Goal: Check status: Check status

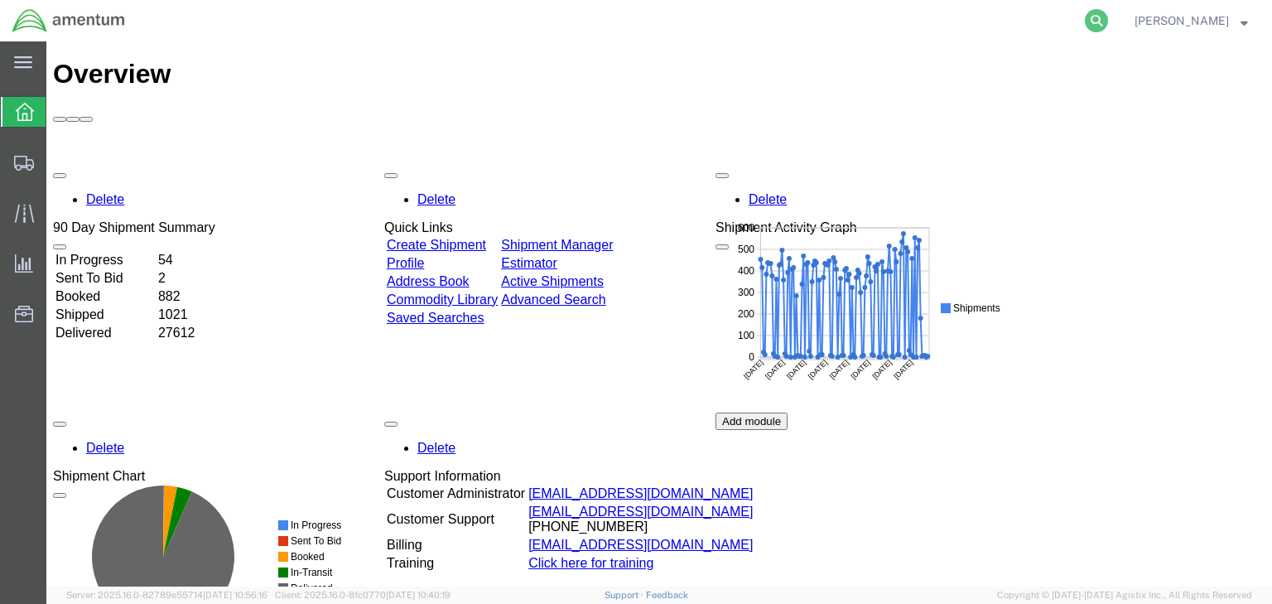
click at [1108, 13] on icon at bounding box center [1096, 20] width 23 height 23
click at [726, 17] on input "search" at bounding box center [832, 21] width 503 height 40
paste input "56454116"
type input "56454116"
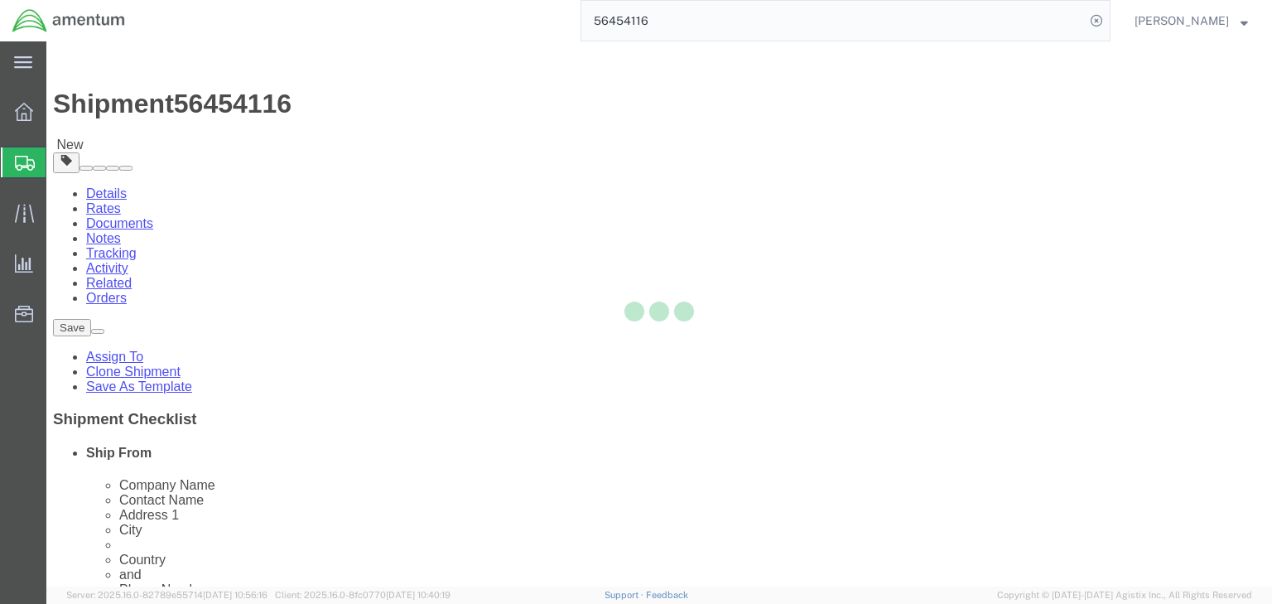
select select
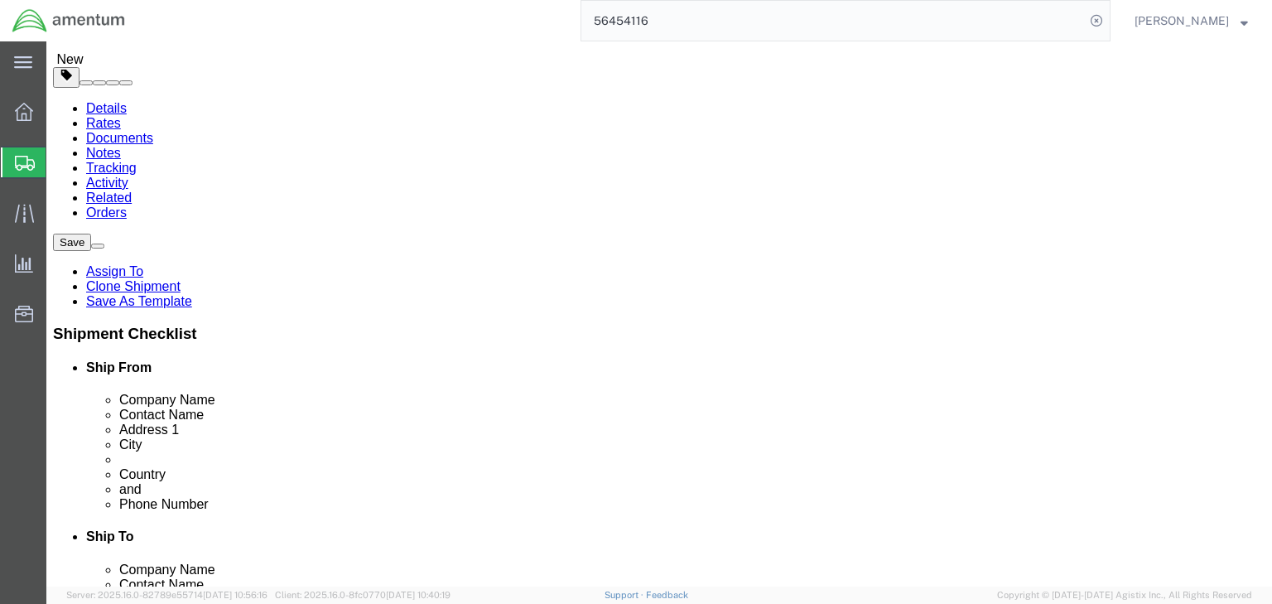
scroll to position [66, 0]
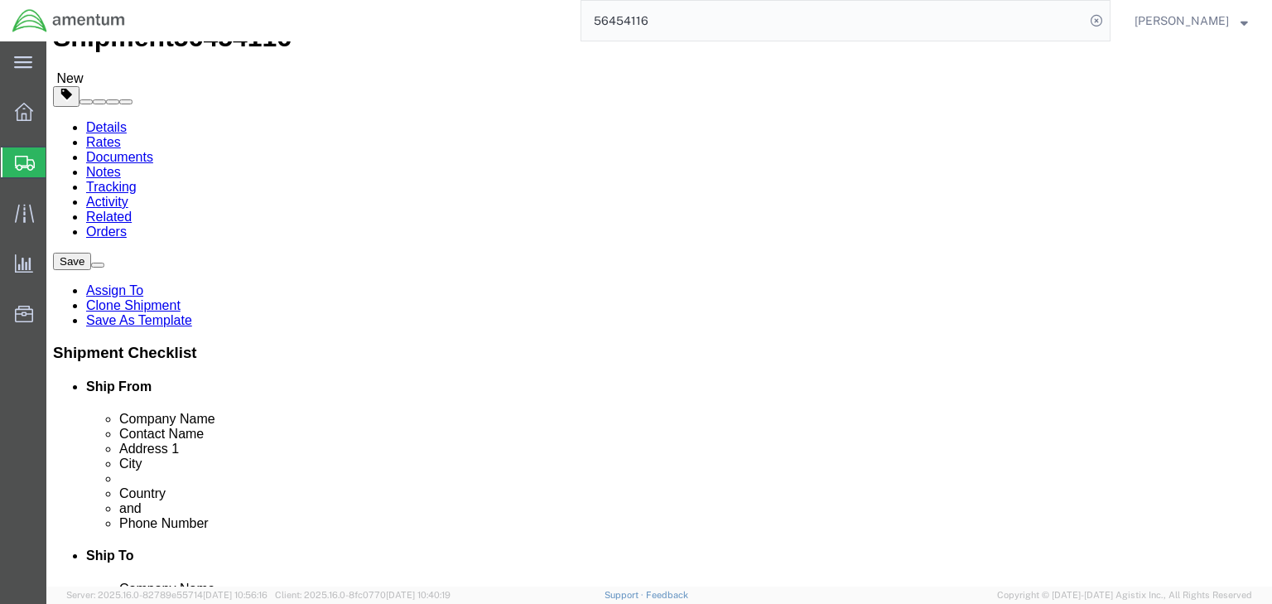
click icon
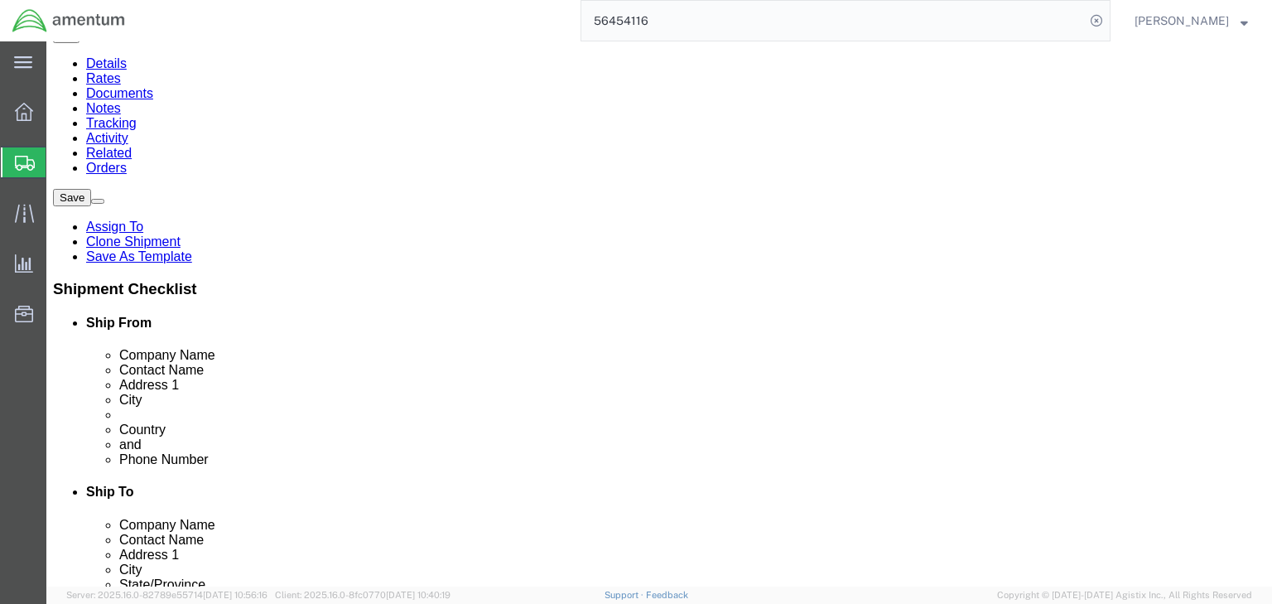
scroll to position [132, 0]
click dd "20.00 USD"
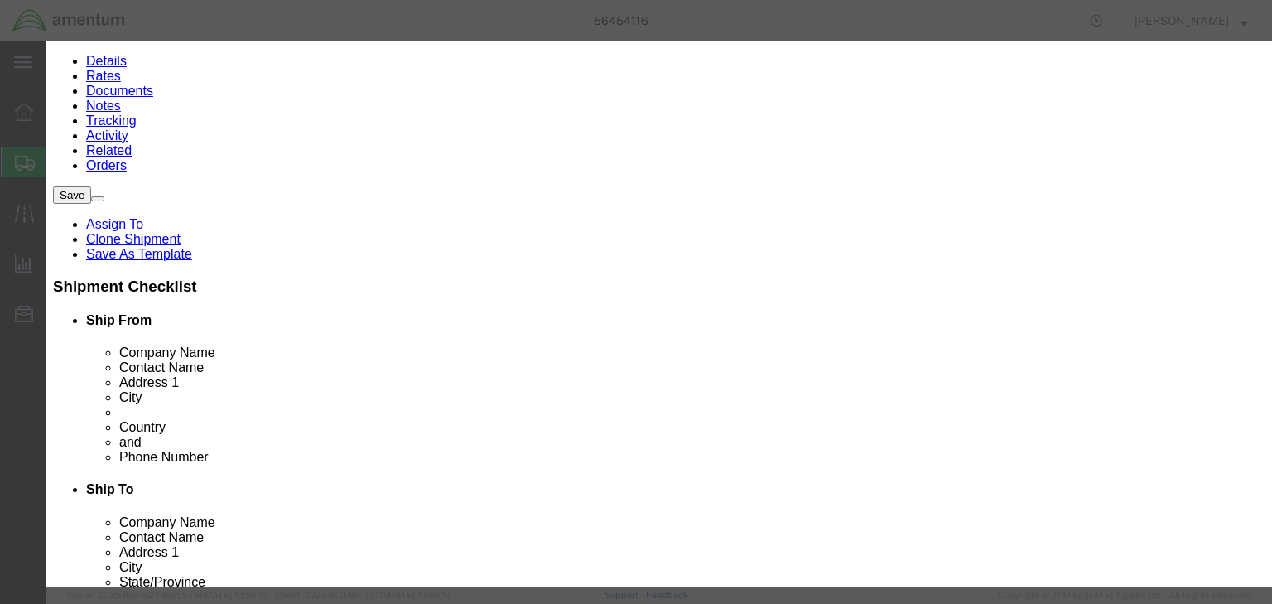
scroll to position [265, 0]
paste input "4911998000"
type input "4911998000"
click div "4911998000 4911998000"
type input "4911998000"
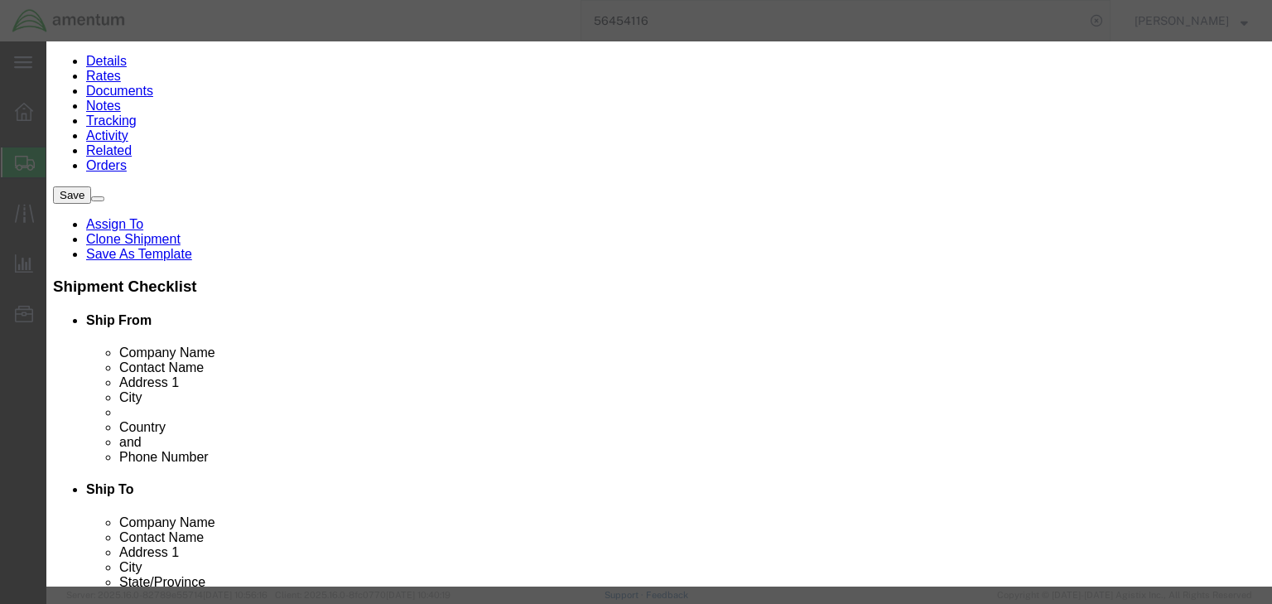
click input "text"
type input "EAR99"
drag, startPoint x: 500, startPoint y: 364, endPoint x: 439, endPoint y: 410, distance: 76.8
click select "Select ATF BIS DEA EPA FDA FTR ITAR OFAC Other (OPA)"
select select "BIS"
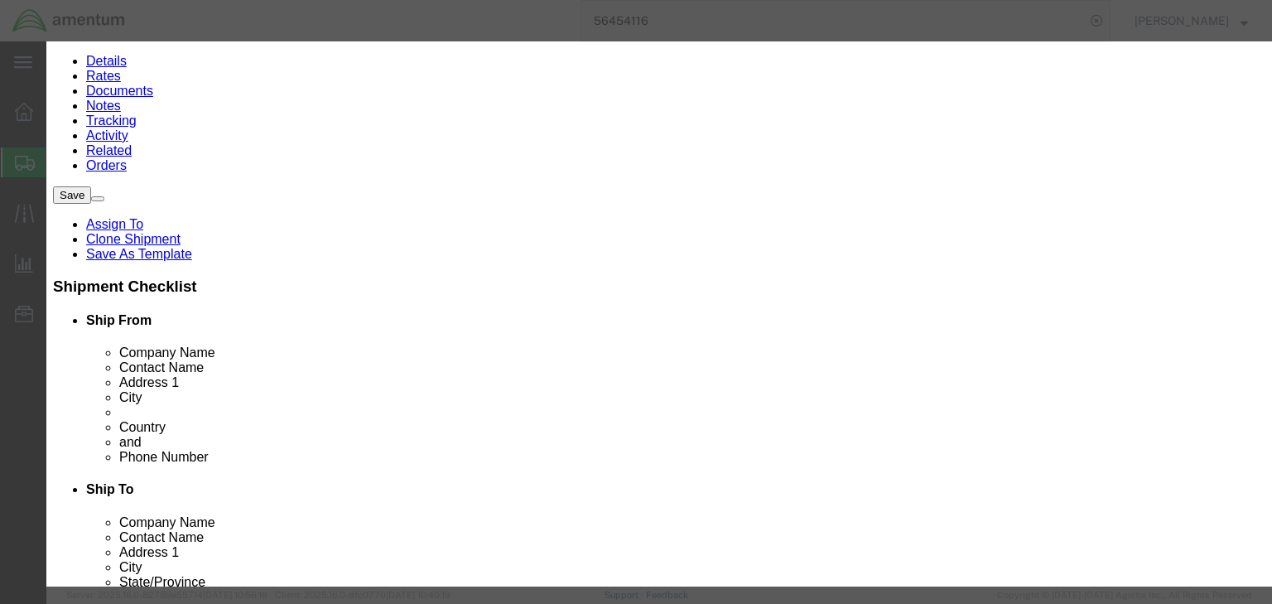
click select "Select ATF BIS DEA EPA FDA FTR ITAR OFAC Other (OPA)"
click select "Select AGR-Agricultural APP-Computers APR-Additional Permissive Exports AVS-Air…"
select select "NLR"
click select "Select AGR-Agricultural APP-Computers APR-Additional Permissive Exports AVS-Air…"
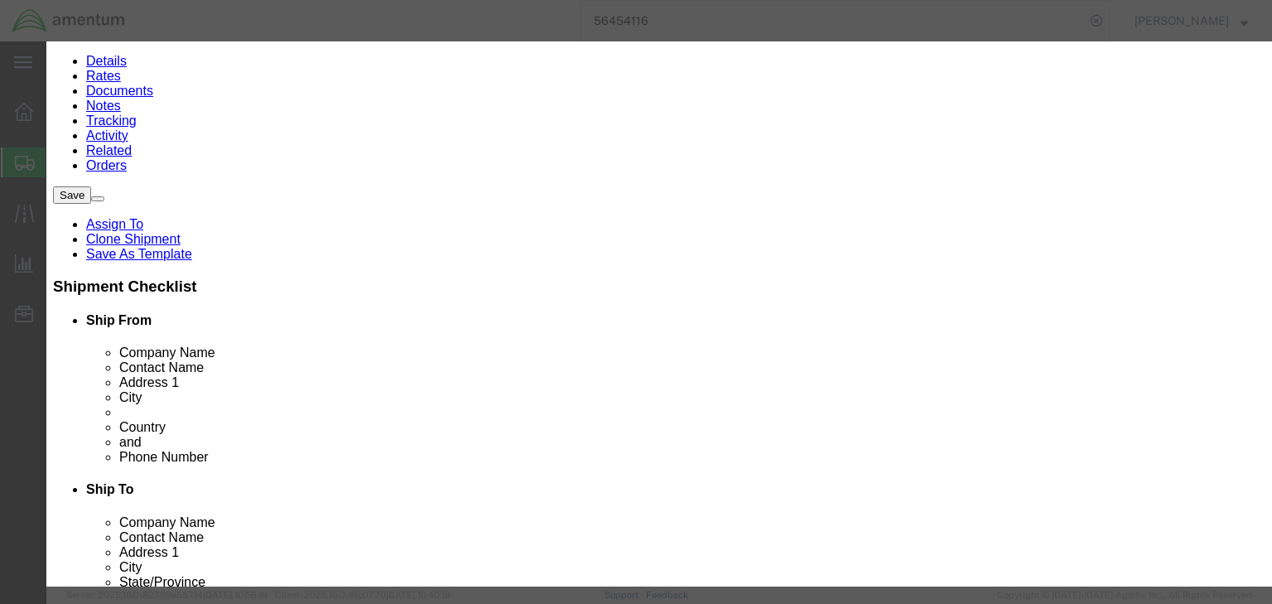
click button "Save & Close"
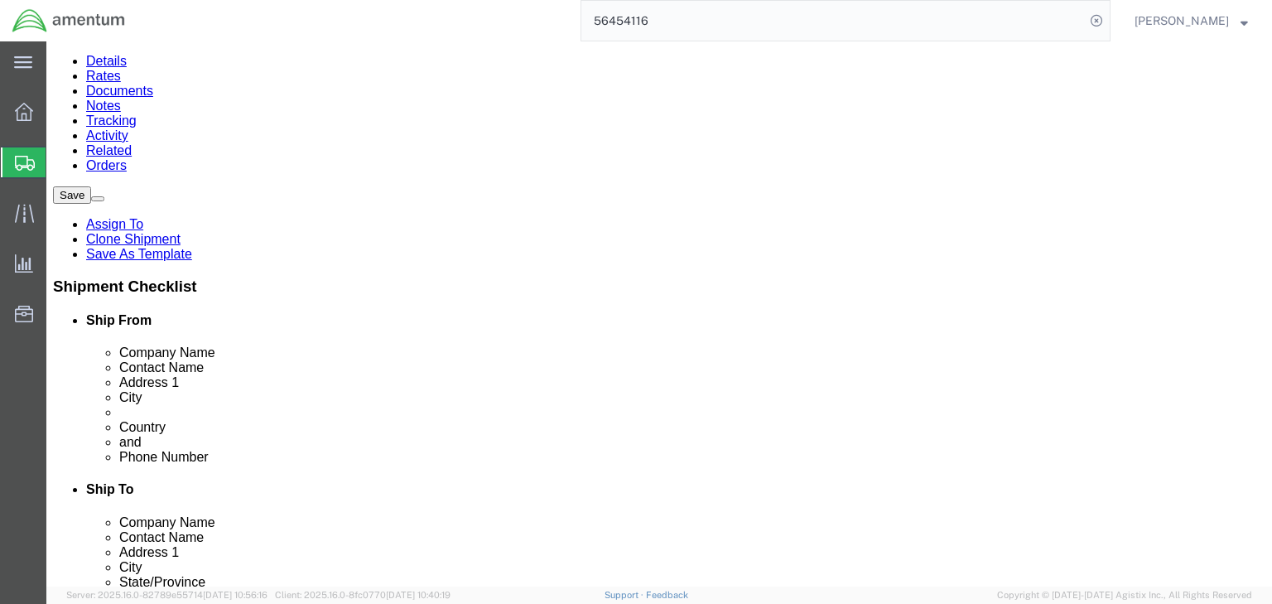
click link "Special Services"
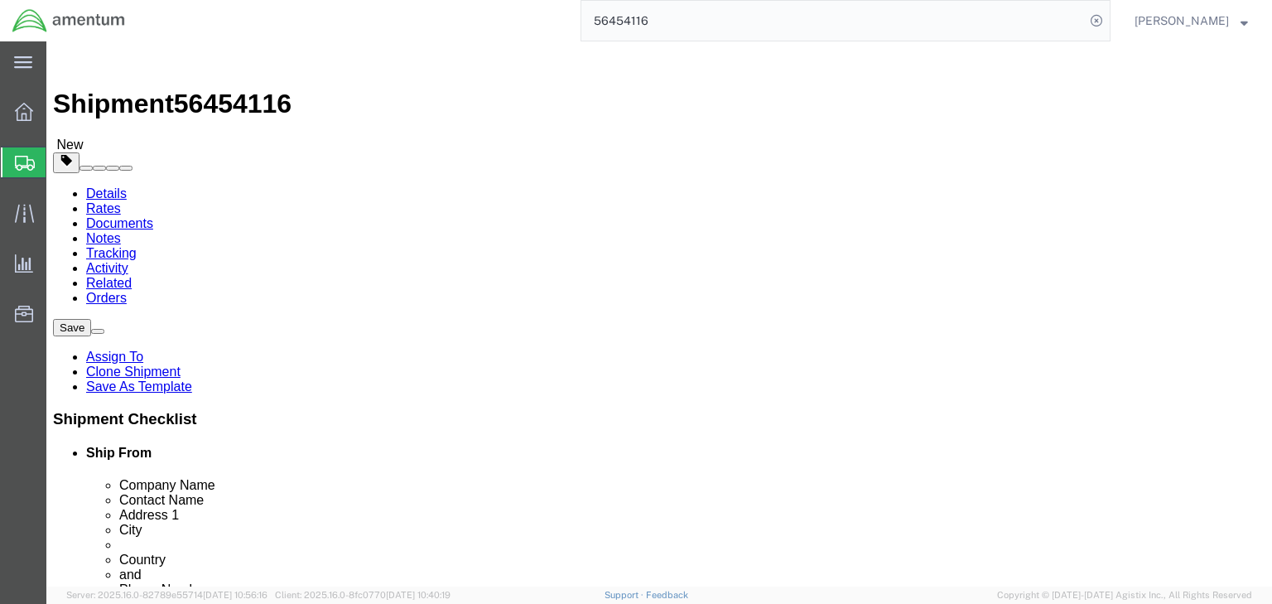
click icon
click at [59, 156] on span "Shipments" at bounding box center [52, 162] width 13 height 33
